Goal: Task Accomplishment & Management: Use online tool/utility

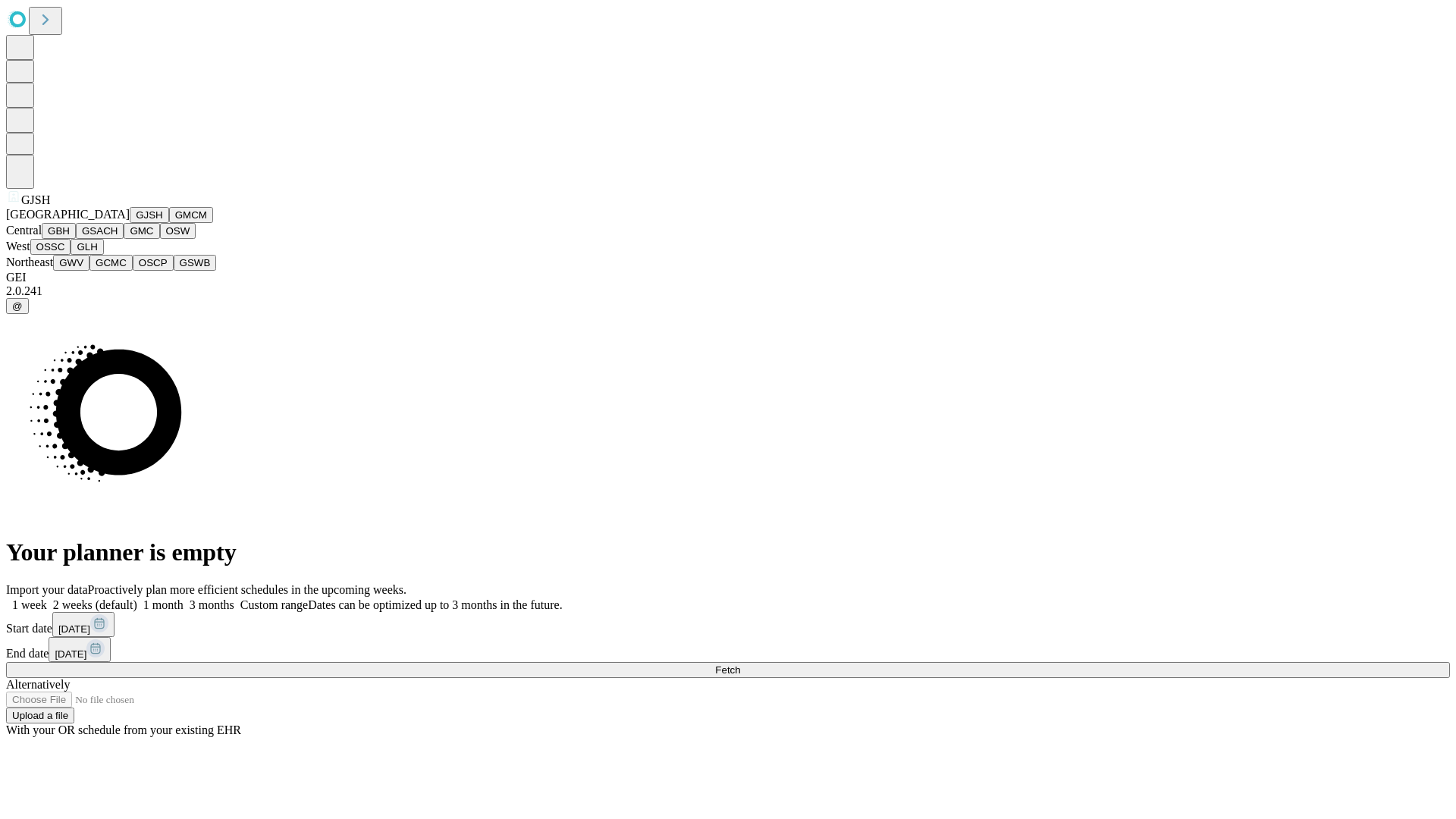
click at [130, 223] on button "GJSH" at bounding box center [150, 215] width 40 height 16
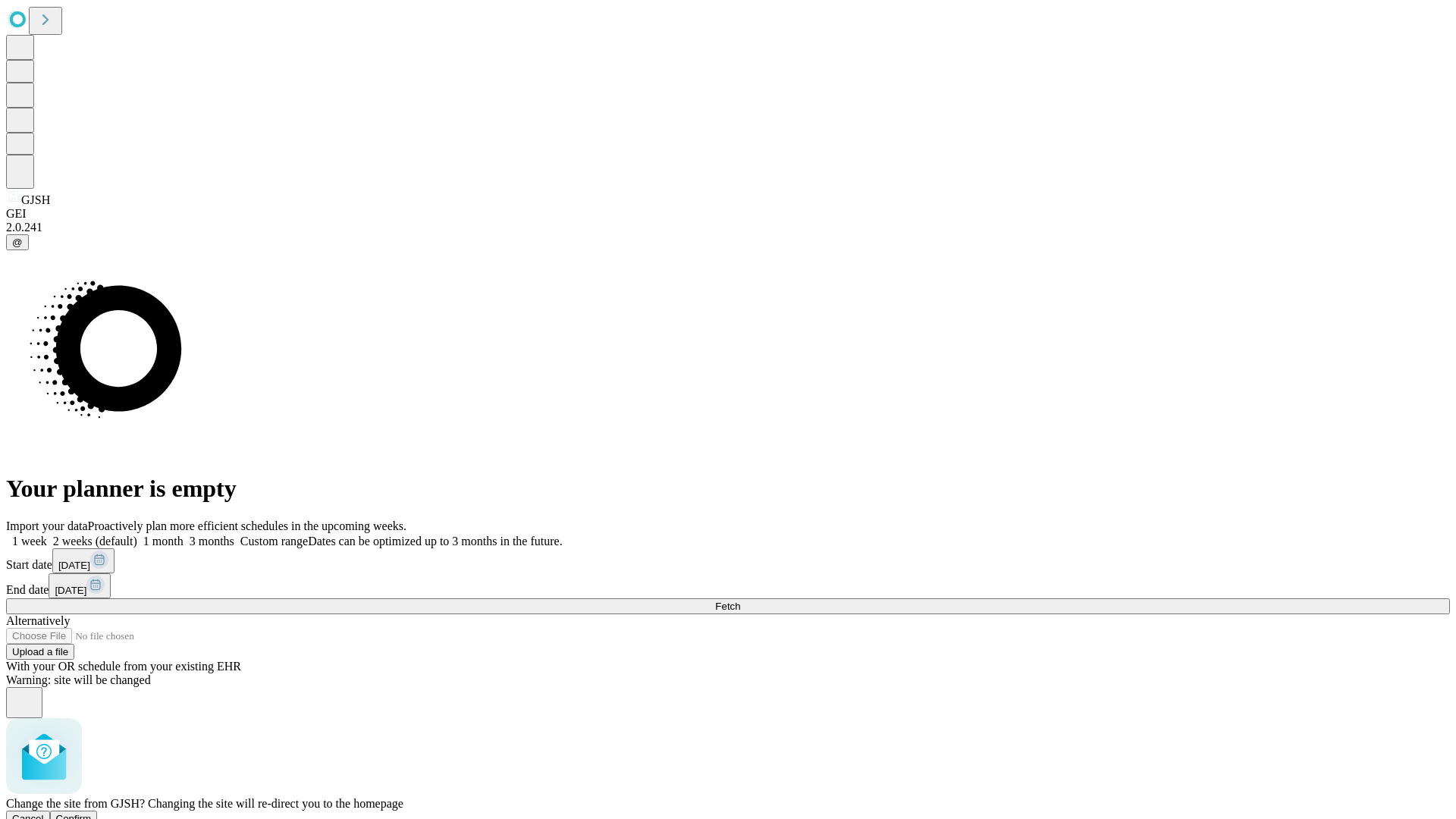
click at [92, 812] on span "Confirm" at bounding box center [74, 818] width 36 height 11
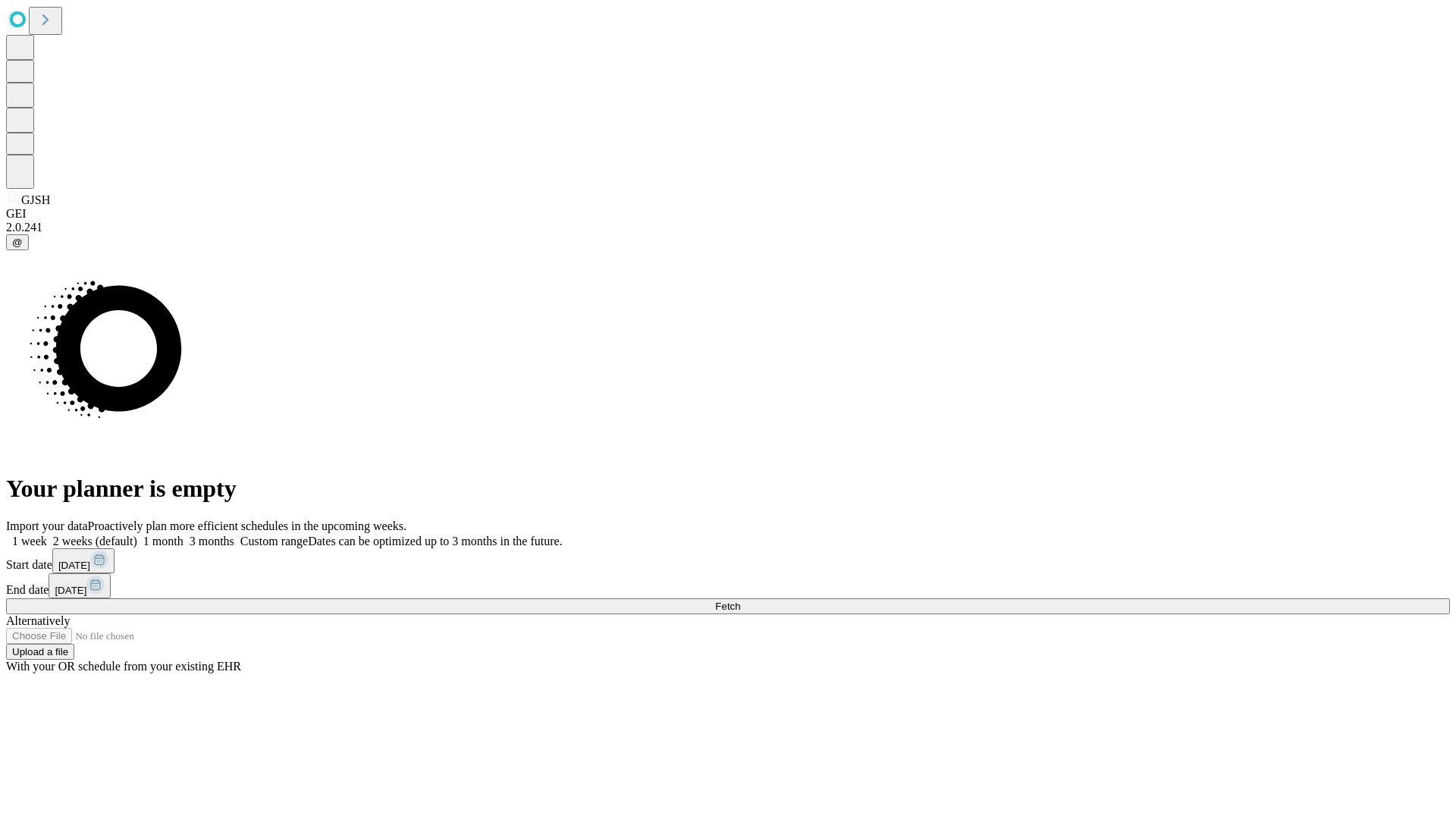
click at [184, 535] on label "1 month" at bounding box center [160, 541] width 46 height 13
click at [741, 600] on span "Fetch" at bounding box center [728, 606] width 25 height 11
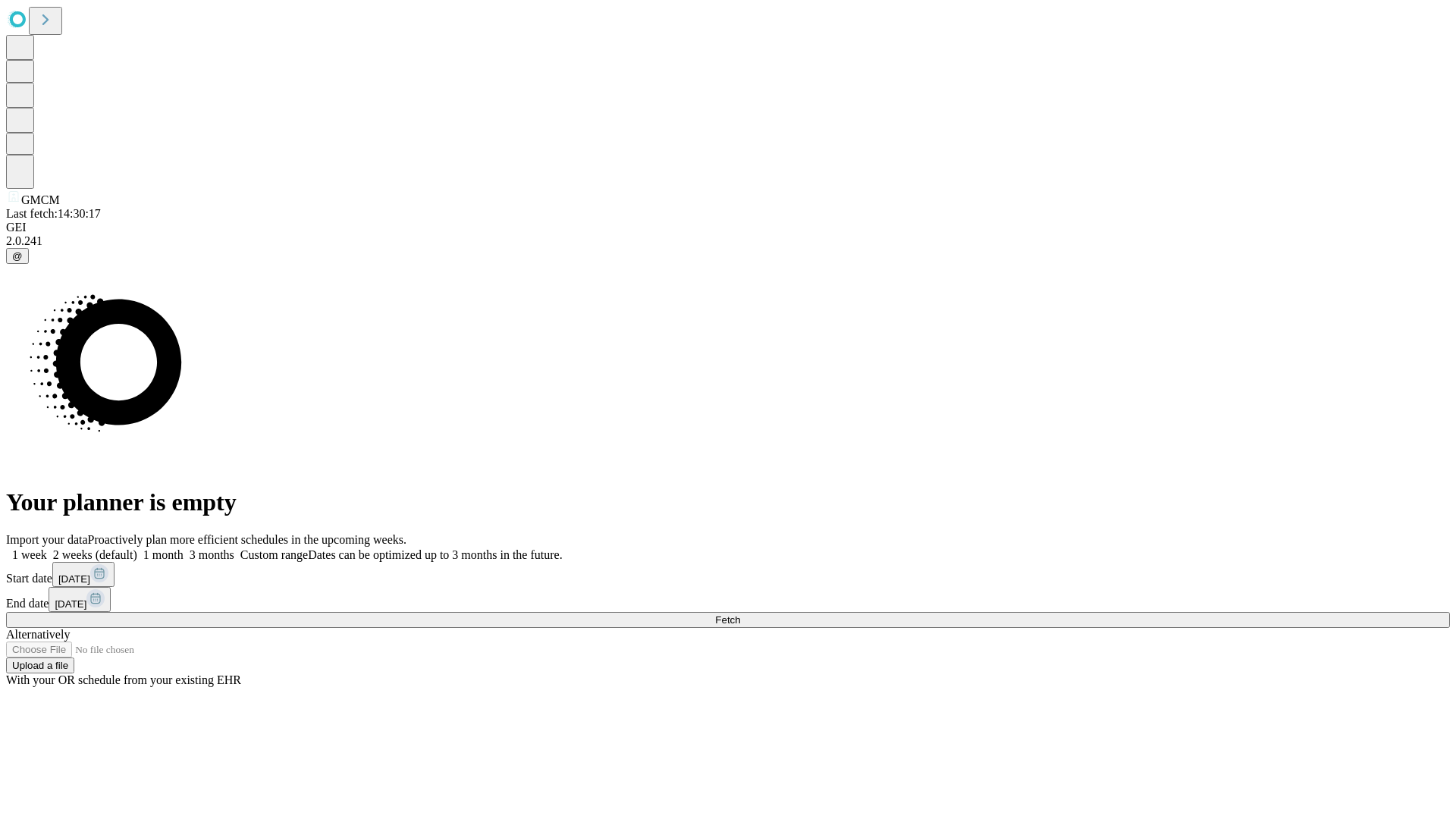
click at [184, 548] on label "1 month" at bounding box center [160, 555] width 46 height 13
click at [741, 614] on span "Fetch" at bounding box center [728, 620] width 25 height 11
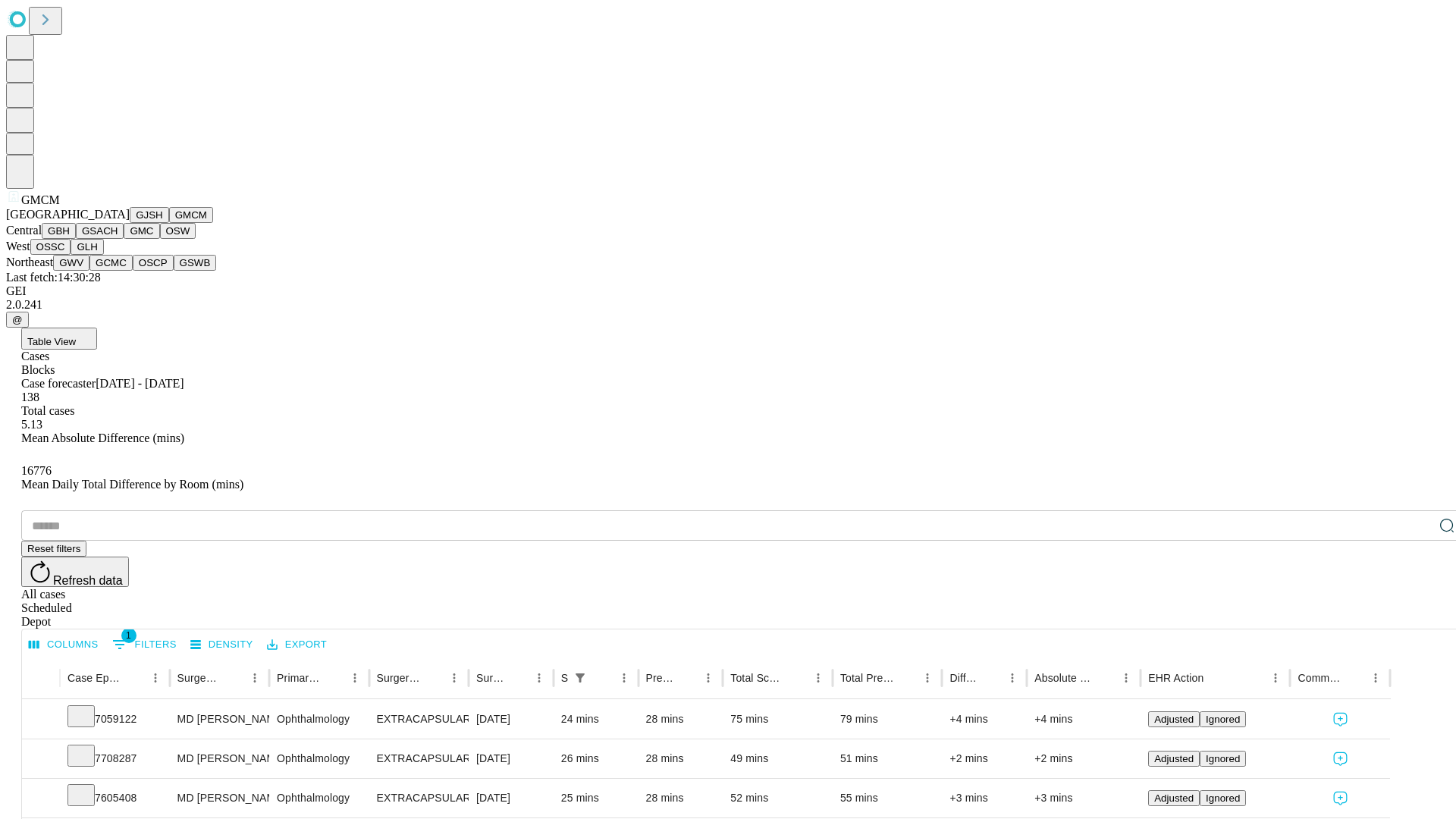
click at [76, 239] on button "GBH" at bounding box center [59, 231] width 34 height 16
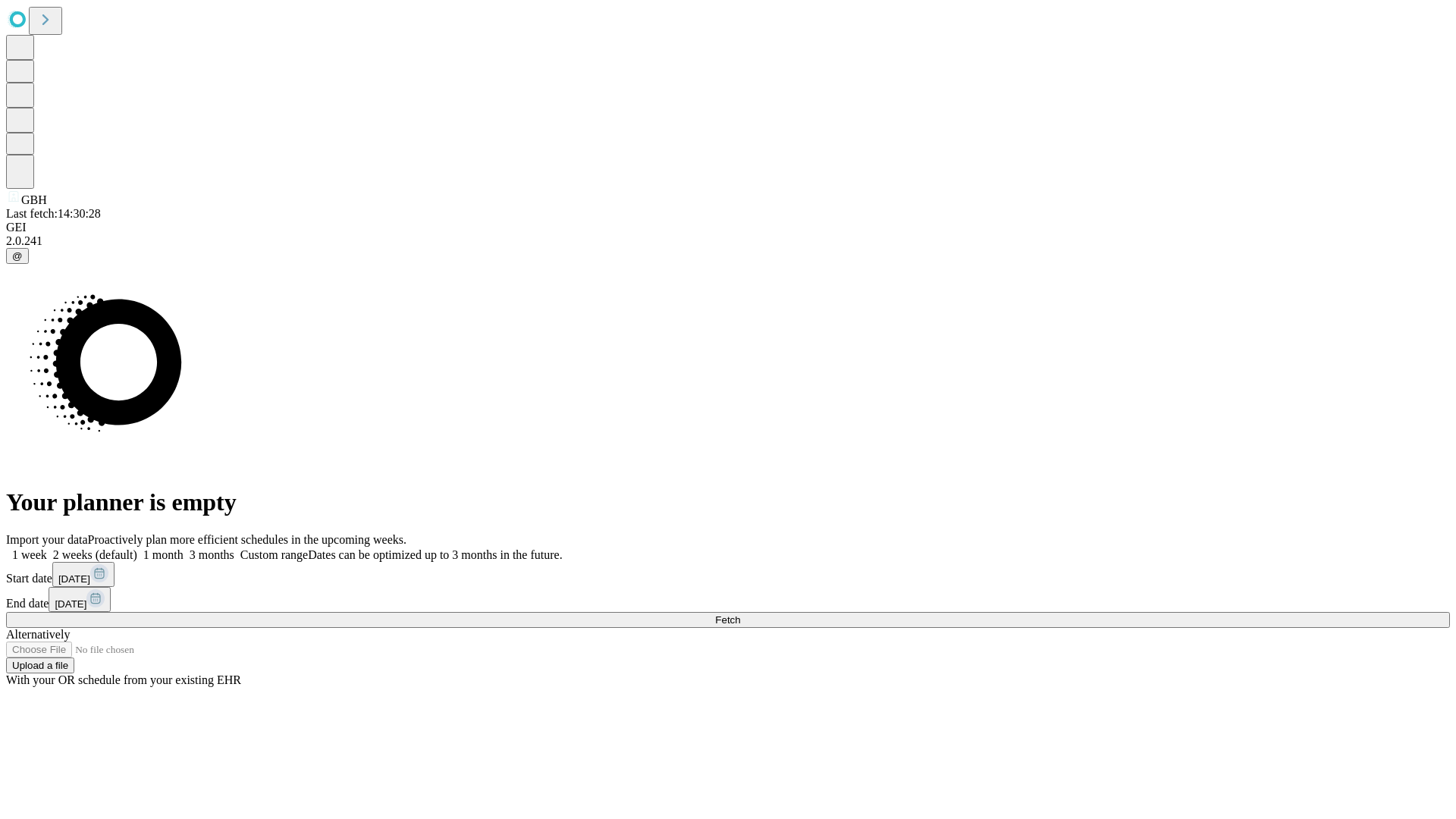
click at [184, 548] on label "1 month" at bounding box center [160, 555] width 46 height 13
click at [741, 614] on span "Fetch" at bounding box center [728, 620] width 25 height 11
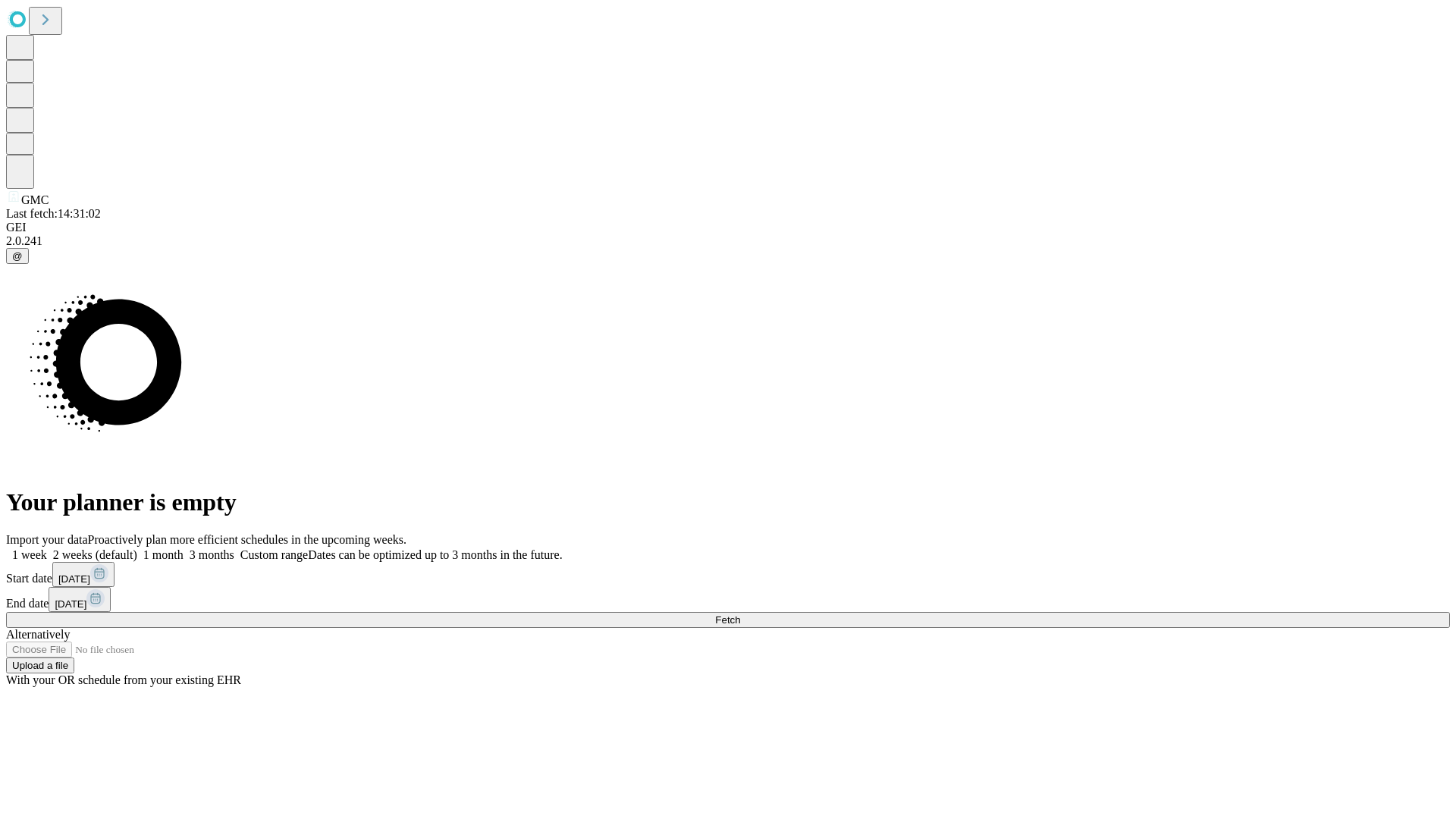
click at [184, 548] on label "1 month" at bounding box center [160, 555] width 46 height 13
click at [741, 614] on span "Fetch" at bounding box center [728, 620] width 25 height 11
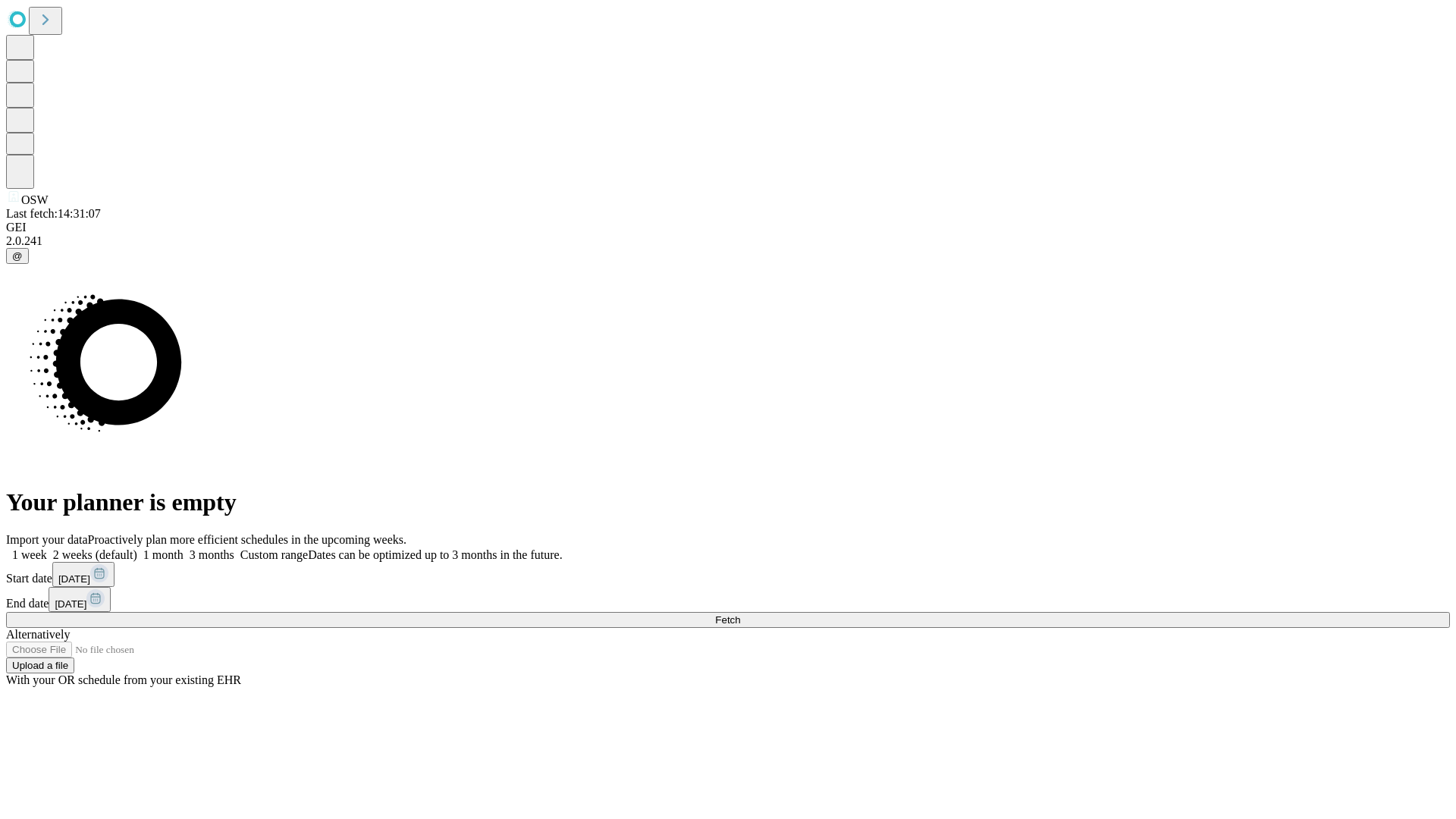
click at [184, 548] on label "1 month" at bounding box center [160, 555] width 46 height 13
click at [741, 614] on span "Fetch" at bounding box center [728, 620] width 25 height 11
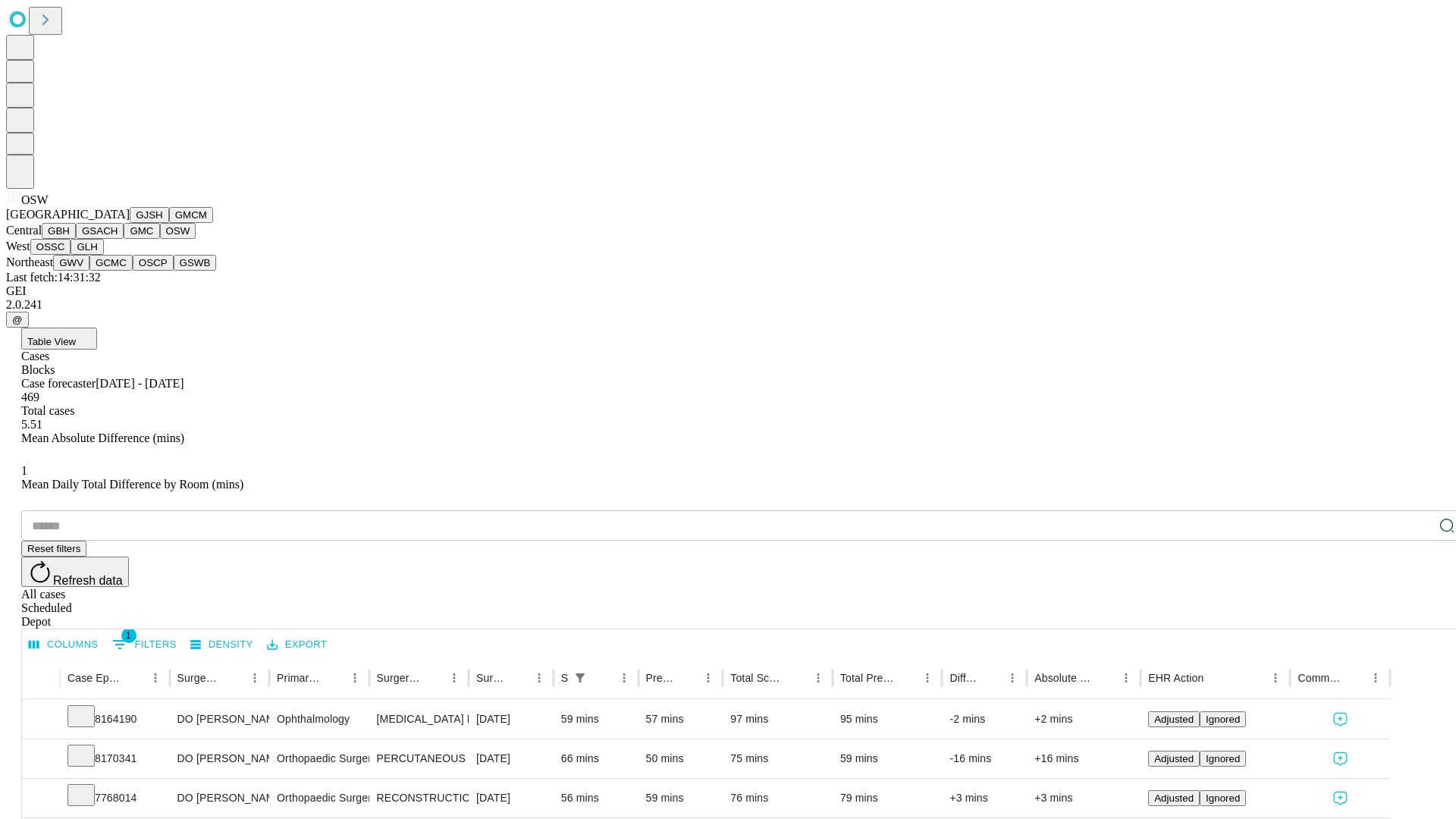
click at [72, 254] on button "OSSC" at bounding box center [50, 247] width 41 height 16
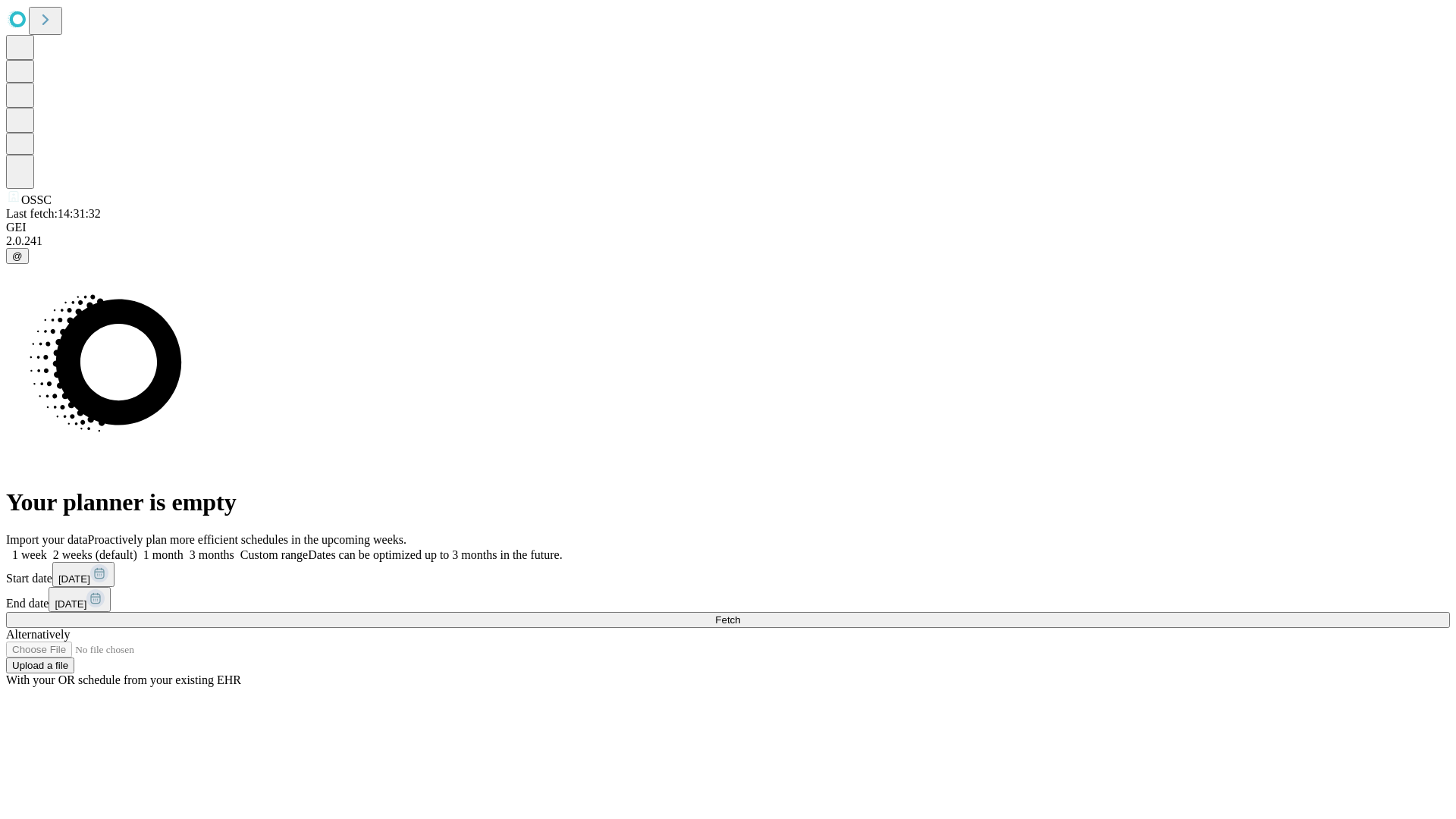
click at [184, 548] on label "1 month" at bounding box center [160, 555] width 46 height 13
click at [741, 614] on span "Fetch" at bounding box center [728, 620] width 25 height 11
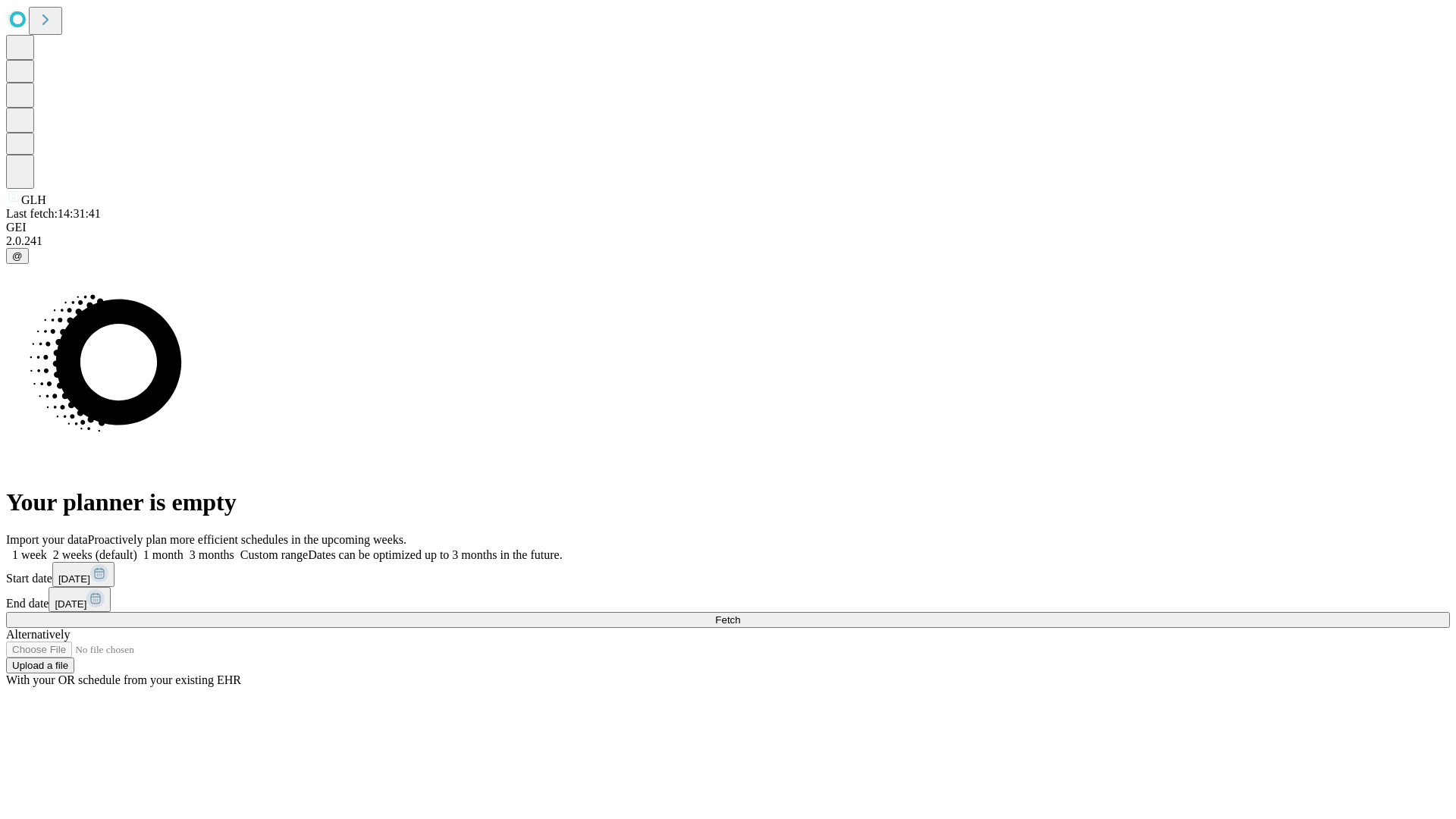
click at [184, 548] on label "1 month" at bounding box center [160, 555] width 46 height 13
click at [741, 614] on span "Fetch" at bounding box center [728, 620] width 25 height 11
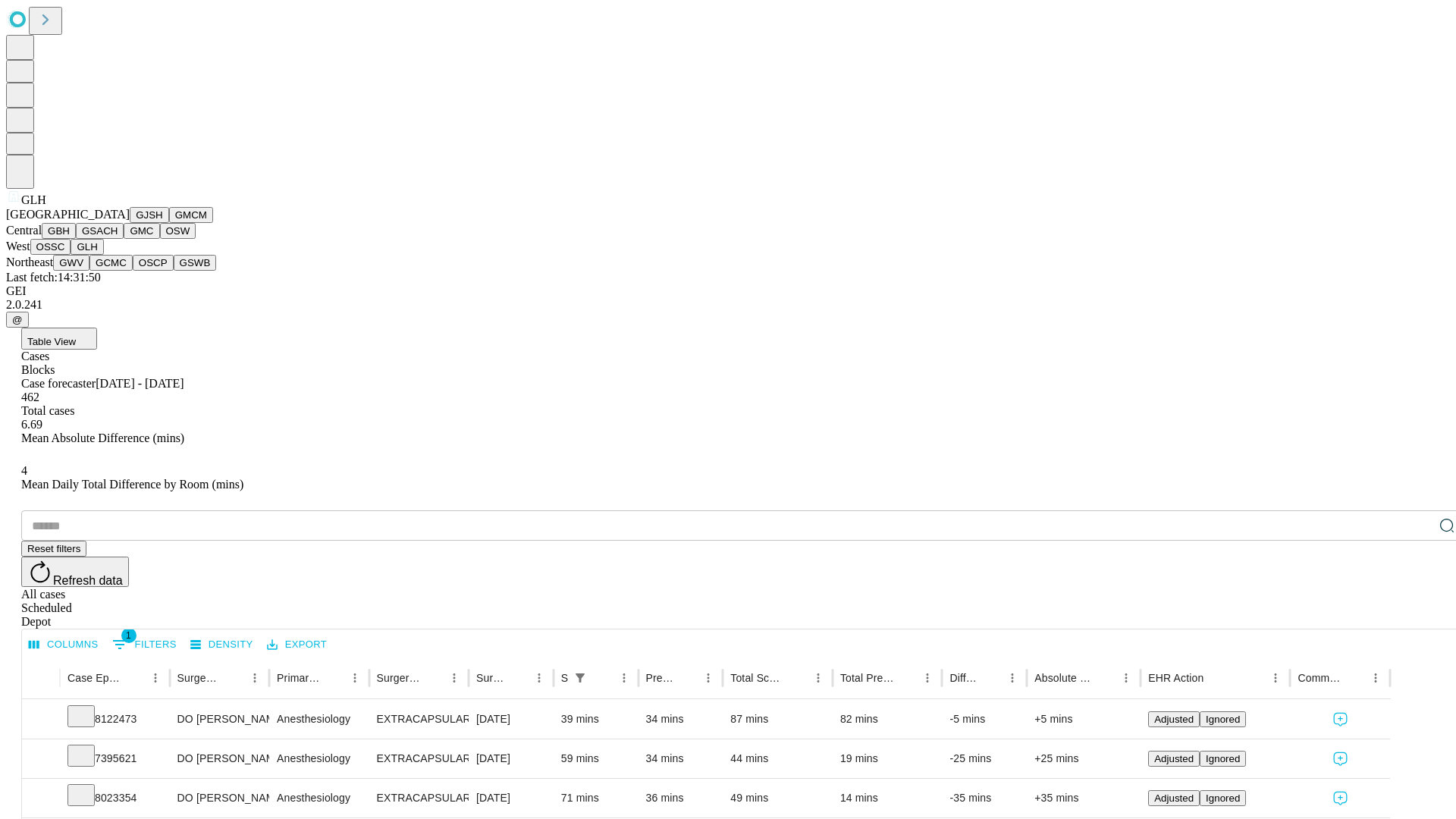
click at [89, 271] on button "GWV" at bounding box center [71, 262] width 37 height 16
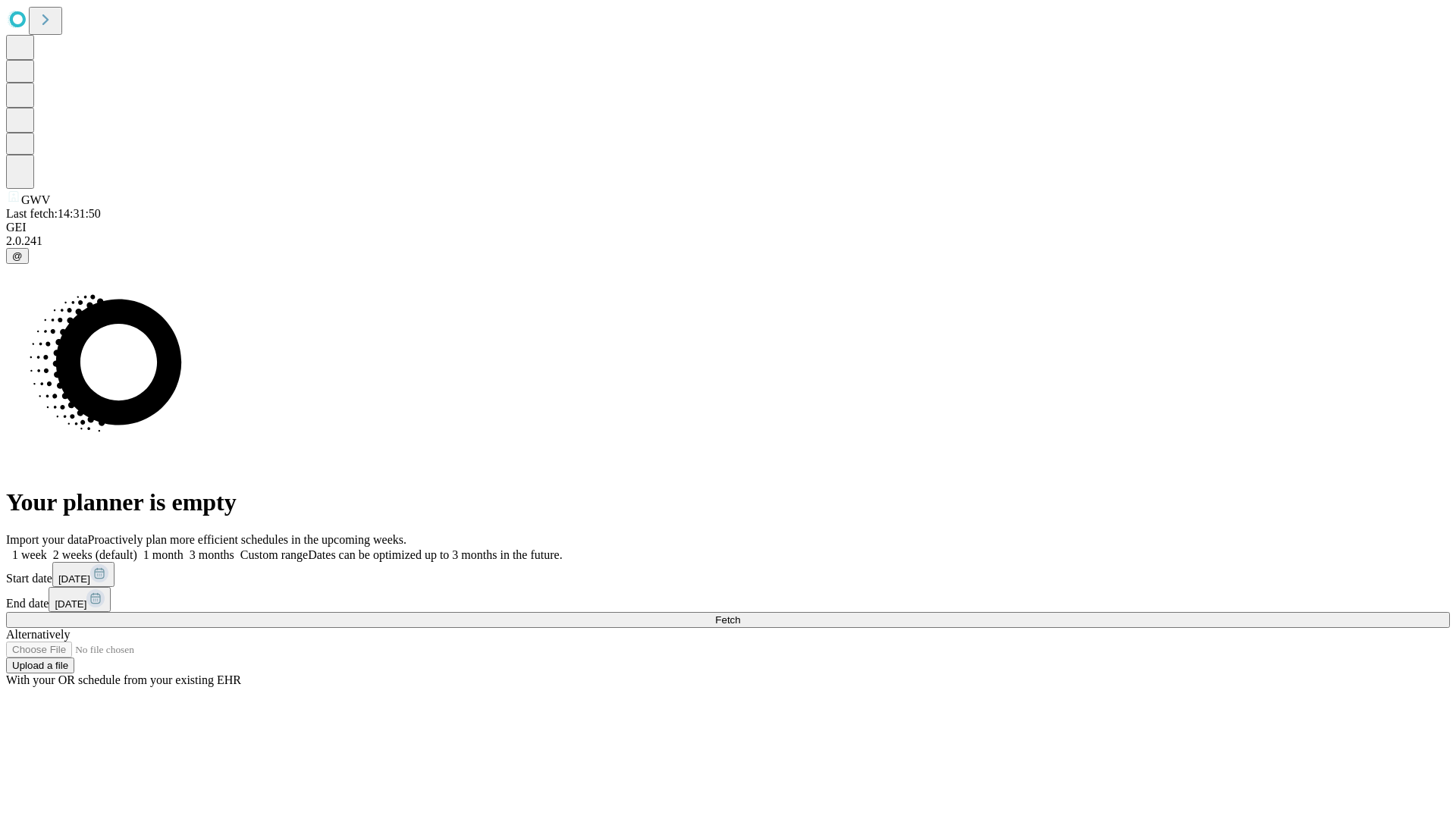
click at [184, 548] on label "1 month" at bounding box center [160, 555] width 46 height 13
click at [741, 614] on span "Fetch" at bounding box center [728, 620] width 25 height 11
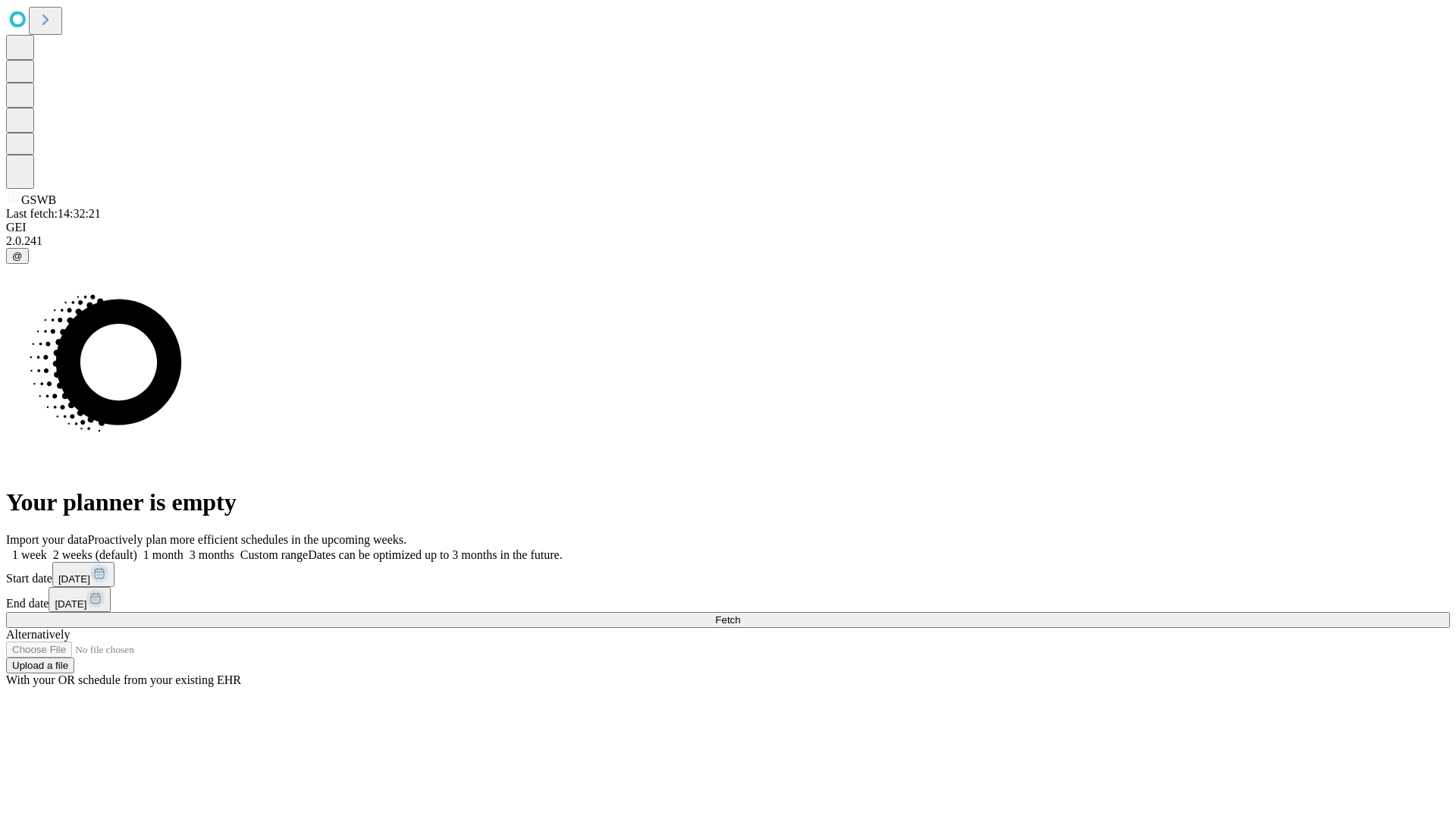
click at [184, 548] on label "1 month" at bounding box center [160, 555] width 46 height 13
click at [741, 614] on span "Fetch" at bounding box center [728, 620] width 25 height 11
